Goal: Transaction & Acquisition: Purchase product/service

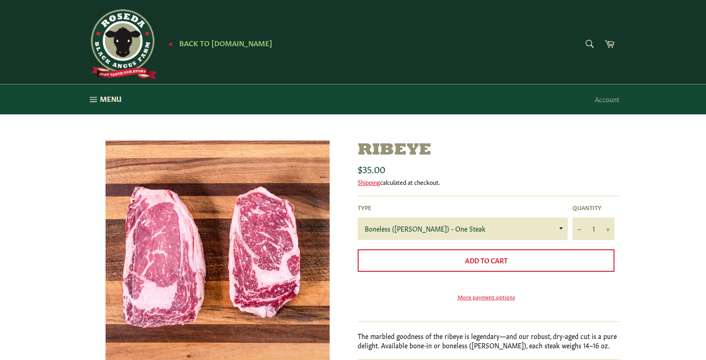
click at [120, 41] on img at bounding box center [122, 44] width 70 height 70
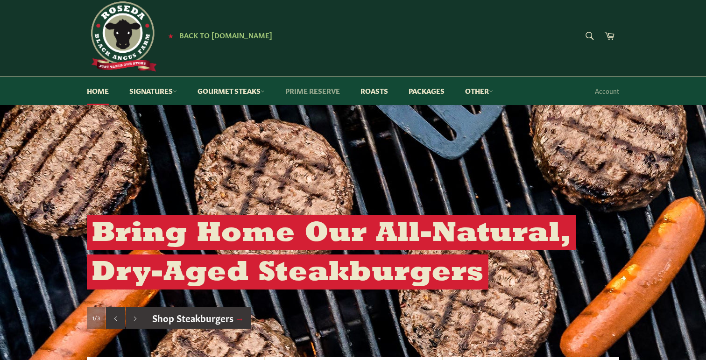
scroll to position [2, 0]
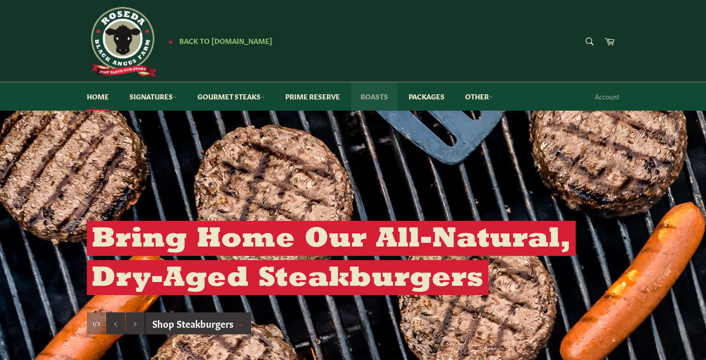
click at [381, 99] on link "Roasts" at bounding box center [374, 96] width 46 height 28
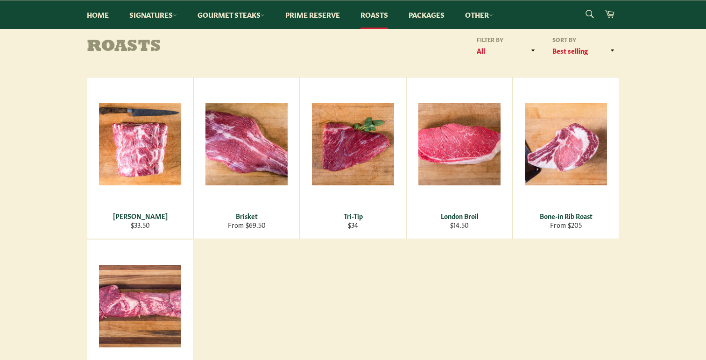
scroll to position [101, 0]
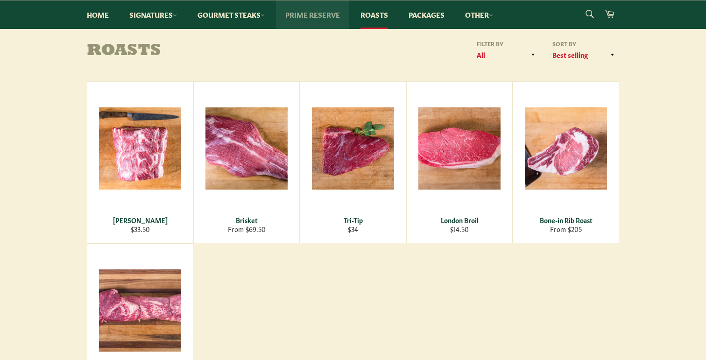
click at [322, 10] on link "Prime Reserve" at bounding box center [312, 14] width 73 height 28
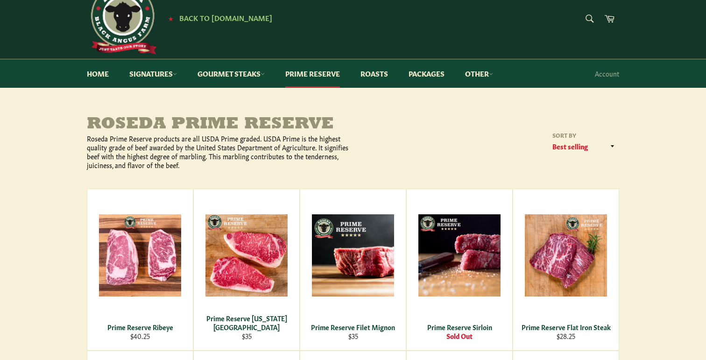
scroll to position [24, 0]
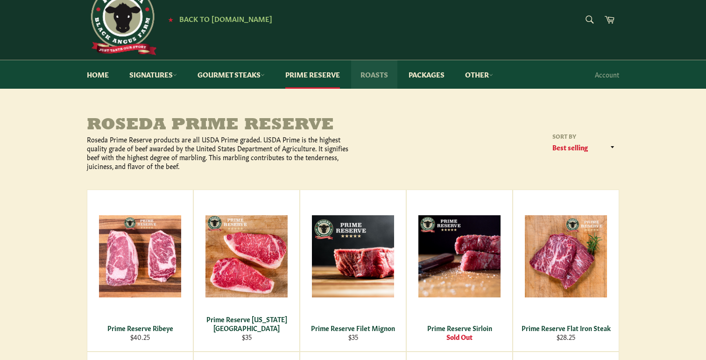
click at [380, 78] on link "Roasts" at bounding box center [374, 74] width 46 height 28
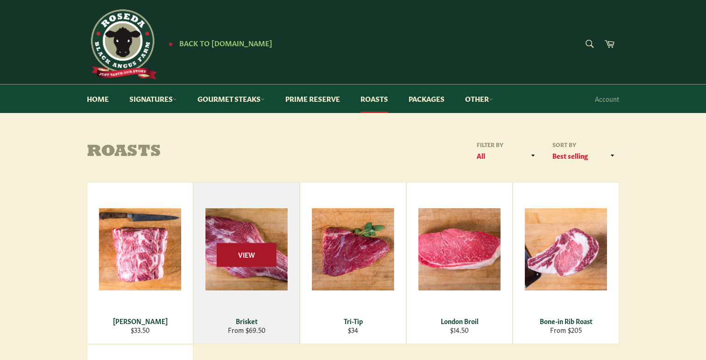
click at [271, 259] on span "View" at bounding box center [247, 255] width 60 height 24
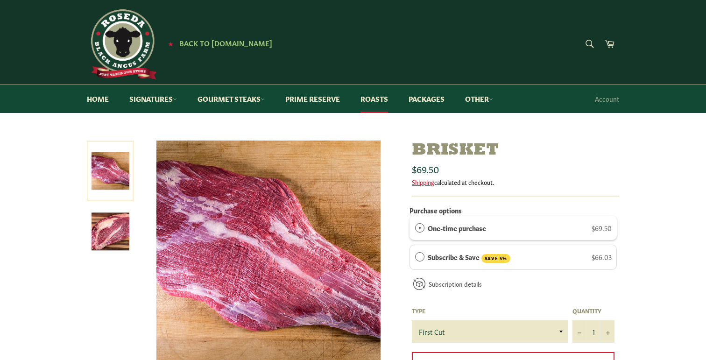
click at [482, 228] on label "One-time purchase" at bounding box center [457, 228] width 58 height 10
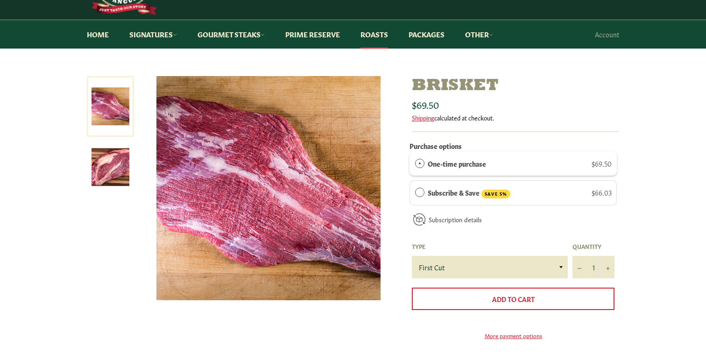
scroll to position [68, 0]
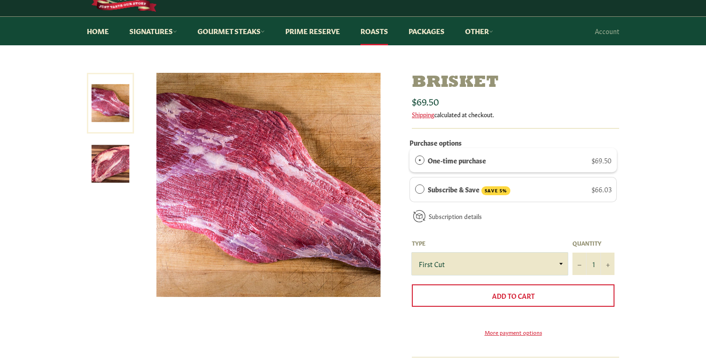
click at [493, 257] on select "First Cut Whole" at bounding box center [490, 264] width 156 height 22
select select "Whole"
click at [412, 253] on select "First Cut Whole" at bounding box center [490, 264] width 156 height 22
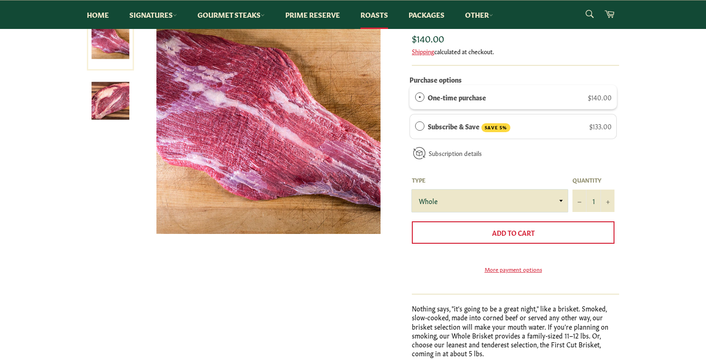
scroll to position [129, 0]
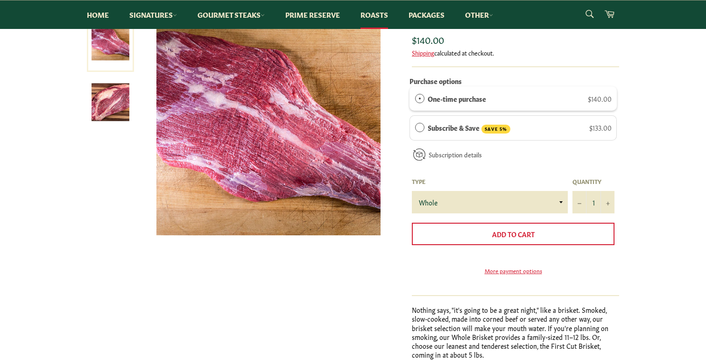
click at [106, 108] on img at bounding box center [110, 102] width 38 height 38
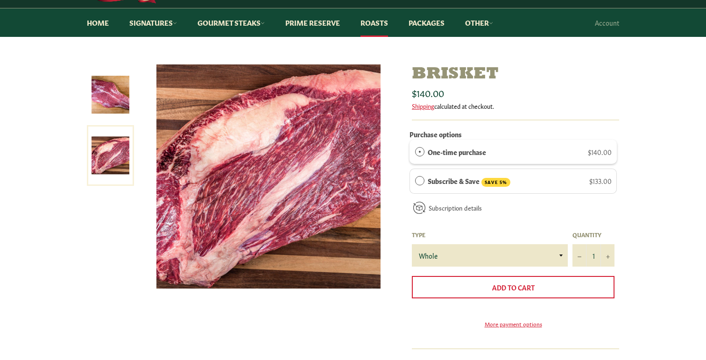
scroll to position [76, 0]
